Goal: Find specific page/section: Find specific page/section

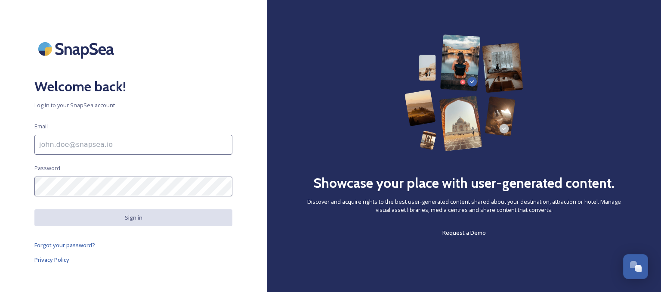
click at [133, 147] on input at bounding box center [133, 145] width 198 height 20
type input "[EMAIL_ADDRESS][DOMAIN_NAME]"
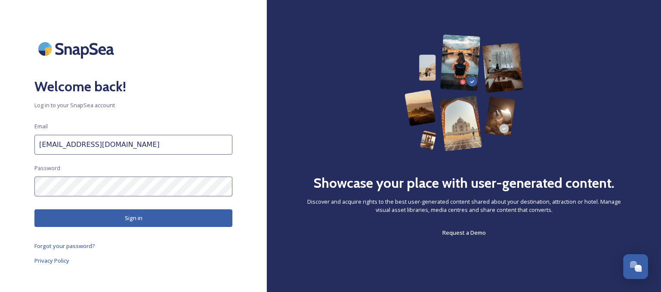
click at [105, 214] on button "Sign in" at bounding box center [133, 218] width 198 height 18
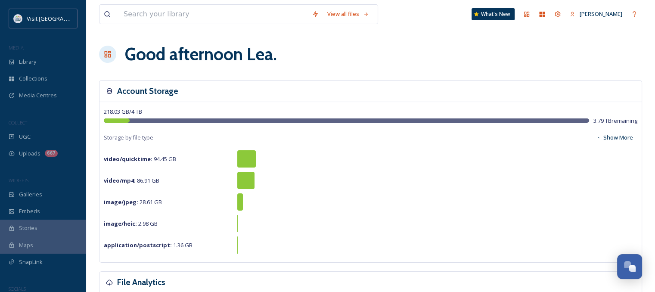
click at [22, 167] on div "Visit Quad Cities MEDIA Library Collections Media Centres COLLECT UGC Uploads 6…" at bounding box center [43, 160] width 86 height 303
click at [35, 155] on span "Uploads" at bounding box center [30, 153] width 22 height 8
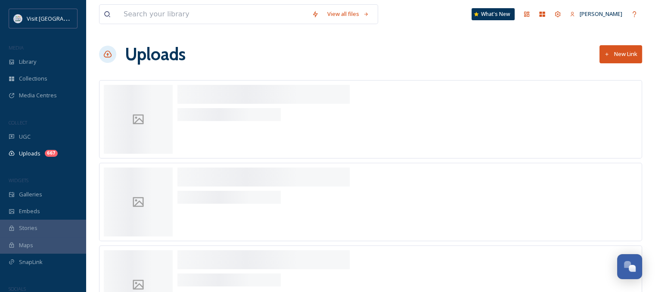
click at [35, 155] on span "Uploads" at bounding box center [30, 153] width 22 height 8
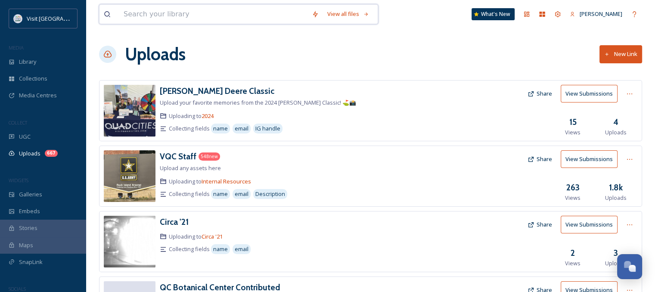
click at [222, 20] on input at bounding box center [213, 14] width 188 height 19
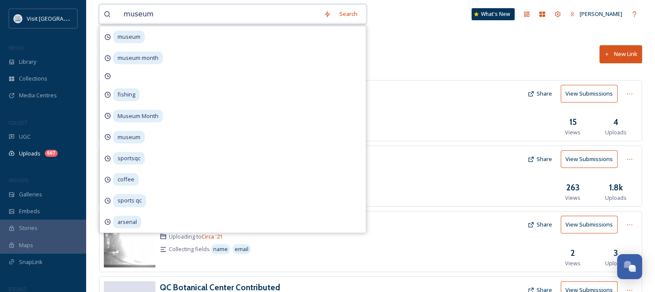
type input "museums"
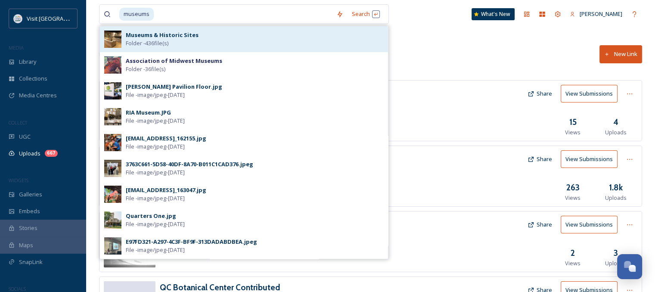
click at [205, 38] on div "Museums & Historic Sites Folder - 436 file(s)" at bounding box center [255, 39] width 258 height 16
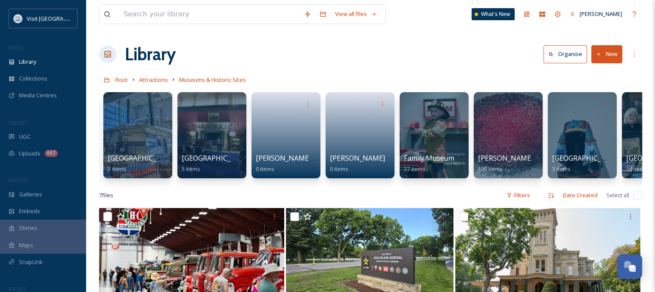
scroll to position [0, 223]
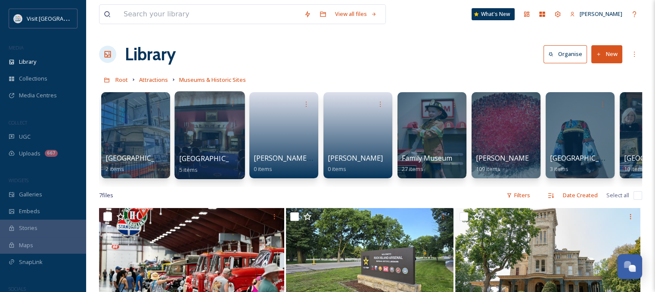
click at [204, 119] on div at bounding box center [209, 135] width 70 height 88
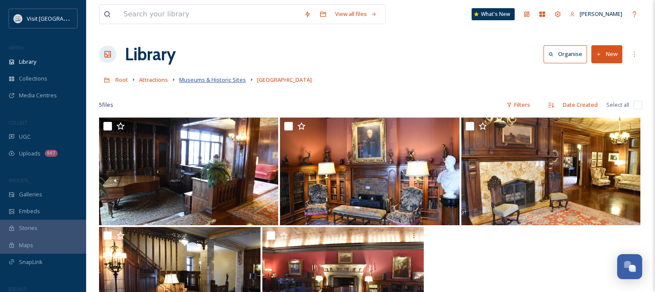
click at [211, 78] on span "Museums & Historic Sites" at bounding box center [212, 80] width 67 height 8
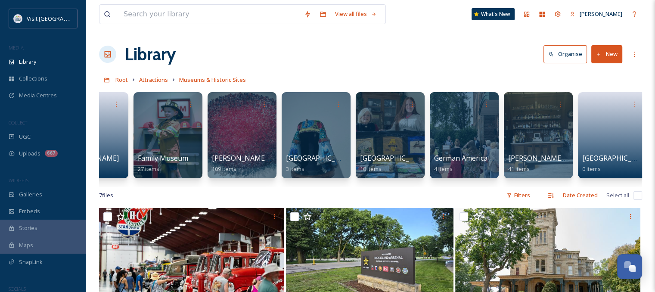
scroll to position [0, 496]
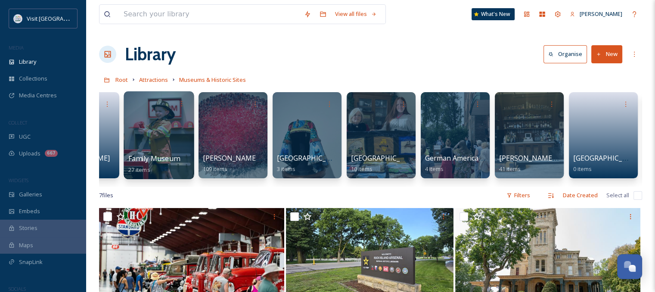
click at [162, 119] on div at bounding box center [159, 135] width 70 height 88
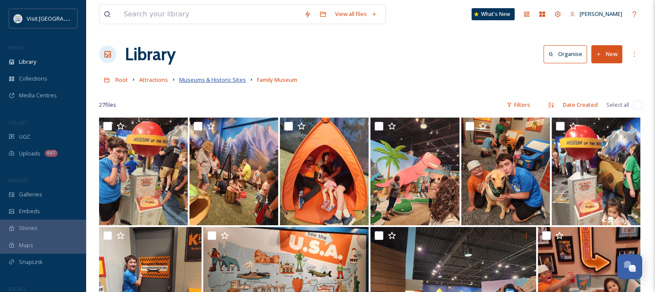
click at [211, 78] on span "Museums & Historic Sites" at bounding box center [212, 80] width 67 height 8
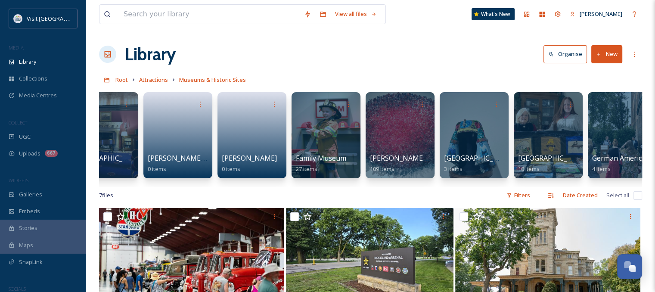
scroll to position [0, 339]
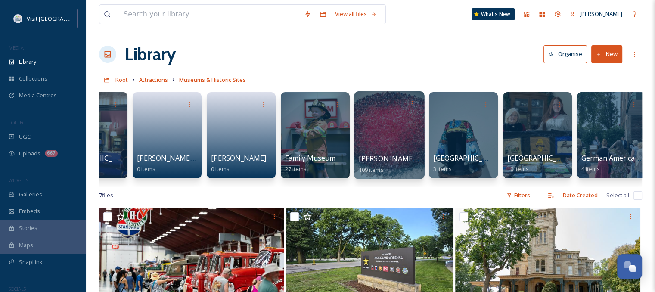
click at [383, 140] on div at bounding box center [389, 135] width 70 height 88
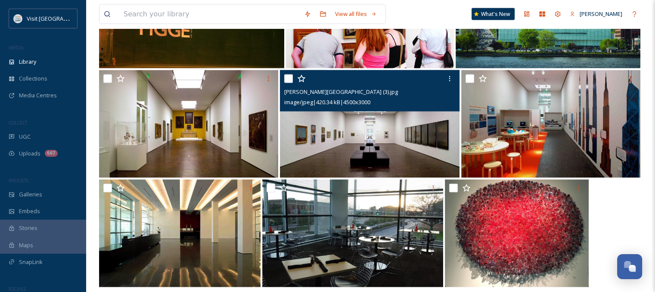
scroll to position [1785, 0]
